Goal: Check status: Check status

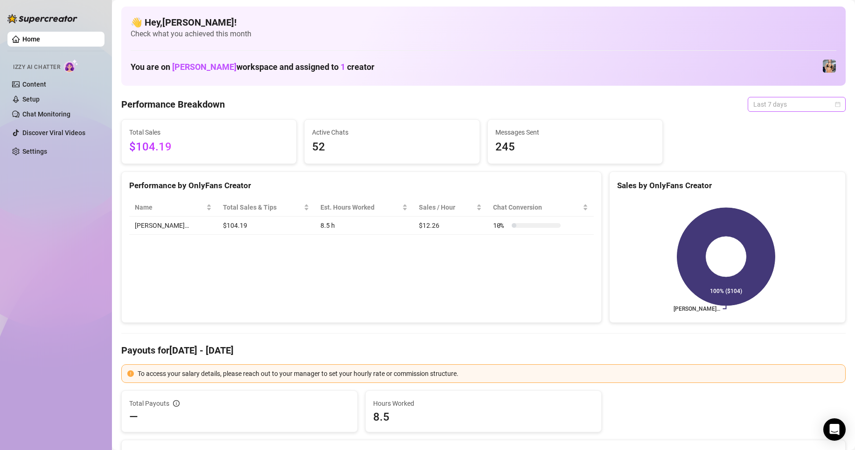
click at [755, 106] on span "Last 7 days" at bounding box center [796, 104] width 87 height 14
click at [770, 180] on div "Custom date" at bounding box center [788, 183] width 83 height 10
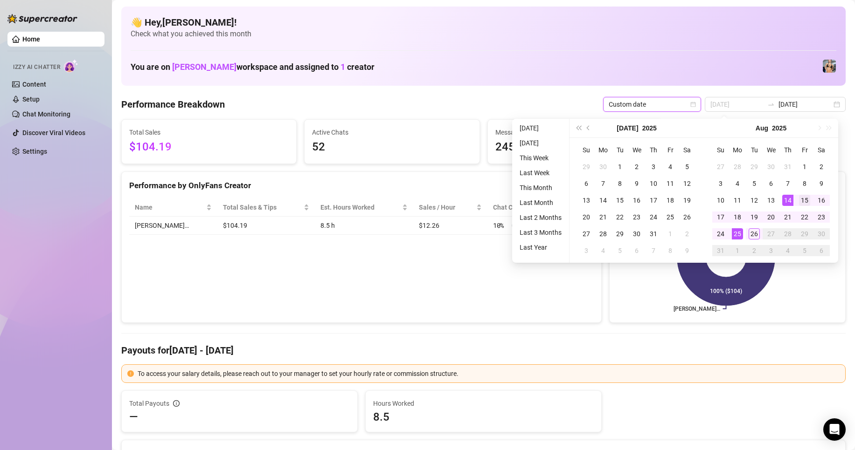
type input "2025-08-15"
click at [801, 201] on div "15" at bounding box center [804, 200] width 11 height 11
type input "2025-08-26"
click at [750, 237] on div "26" at bounding box center [753, 233] width 11 height 11
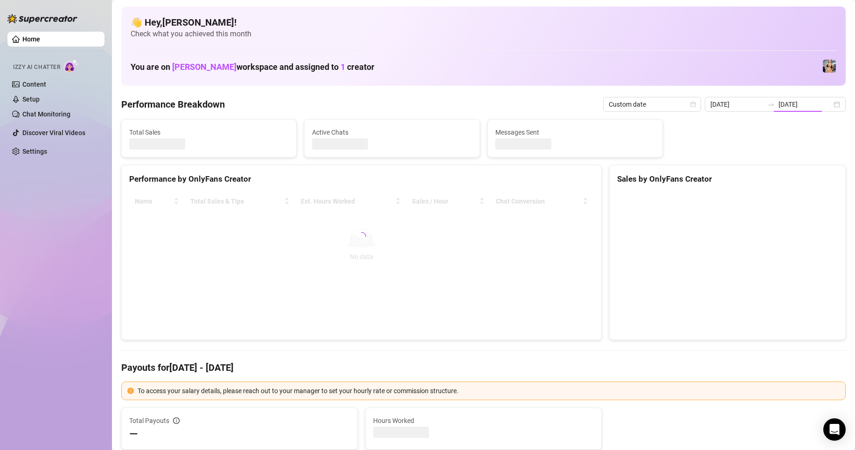
type input "2025-08-15"
type input "2025-08-26"
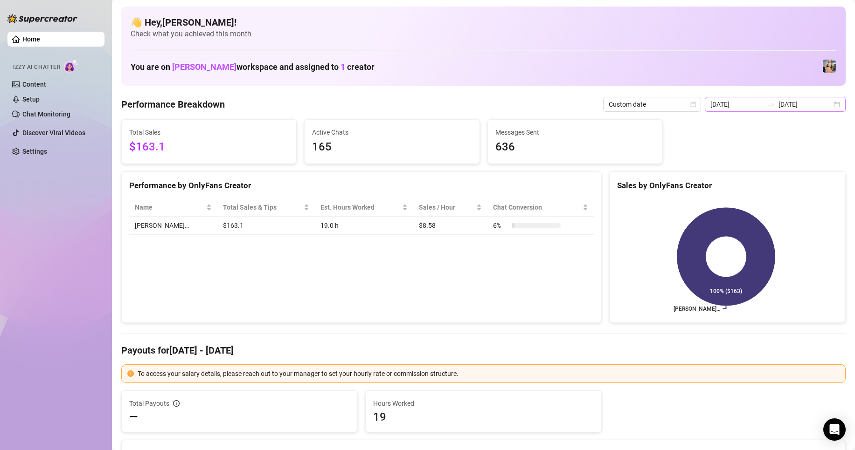
click at [828, 107] on div "2025-08-15 2025-08-26" at bounding box center [774, 104] width 141 height 15
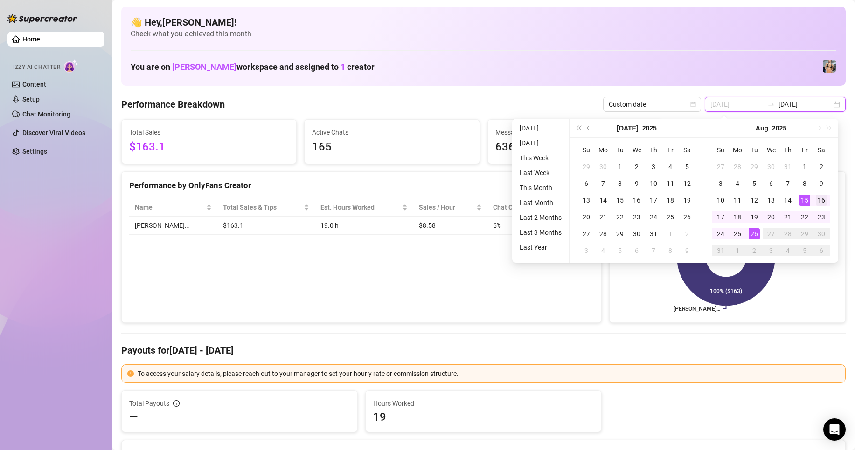
type input "2025-08-16"
click at [817, 200] on div "16" at bounding box center [820, 200] width 11 height 11
type input "2025-08-26"
click at [757, 235] on div "26" at bounding box center [753, 233] width 11 height 11
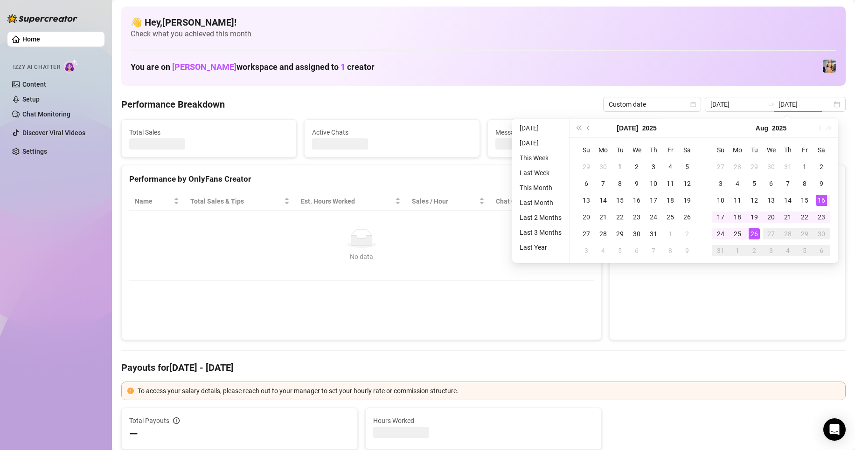
type input "2025-08-16"
